Goal: Transaction & Acquisition: Book appointment/travel/reservation

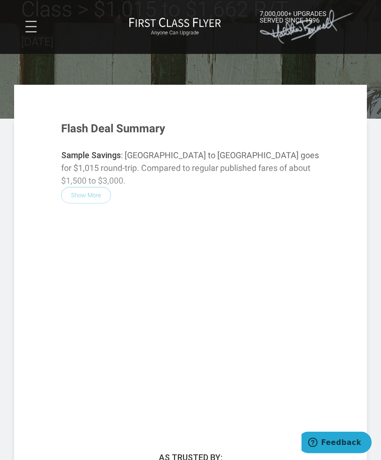
scroll to position [82, 0]
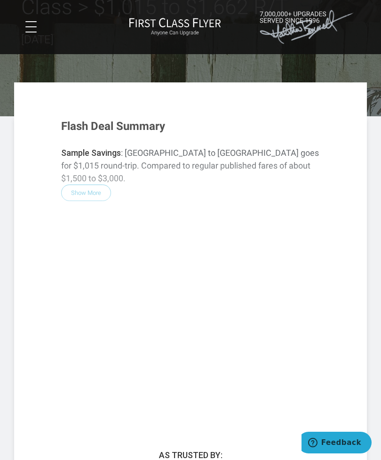
click at [97, 184] on div "Flash Deal Summary Sample Savings : Los Angeles to Kauai goes for $1,015 round-…" at bounding box center [191, 262] width 278 height 303
click at [87, 185] on div "Flash Deal Summary Sample Savings : Los Angeles to Kauai goes for $1,015 round-…" at bounding box center [191, 262] width 278 height 303
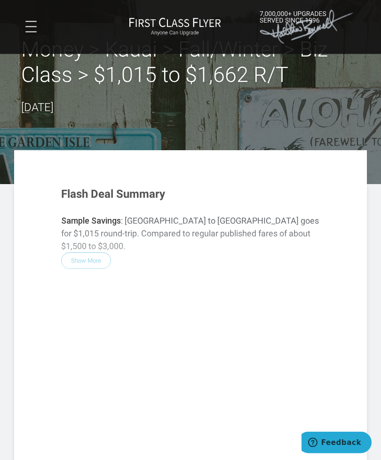
scroll to position [0, 0]
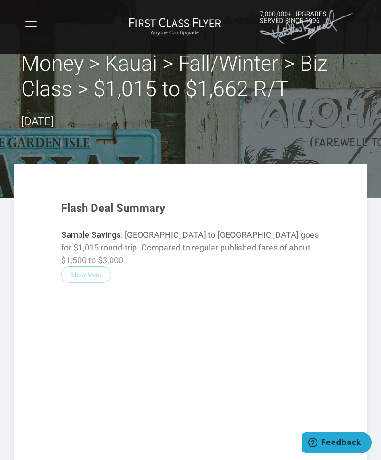
click at [33, 32] on span at bounding box center [30, 32] width 11 height 1
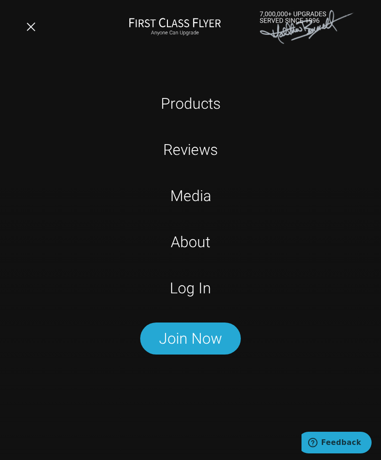
click at [194, 293] on link "Log In" at bounding box center [191, 288] width 241 height 24
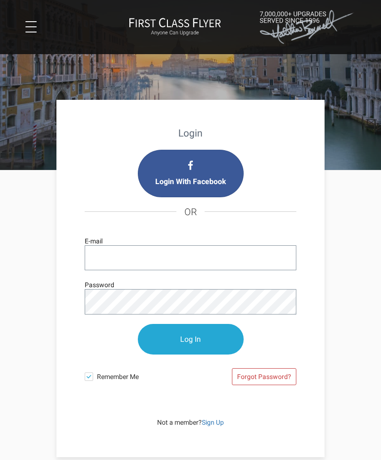
click at [171, 256] on input "E-mail" at bounding box center [191, 257] width 212 height 25
click at [354, 102] on div at bounding box center [190, 75] width 381 height 189
